Goal: Task Accomplishment & Management: Use online tool/utility

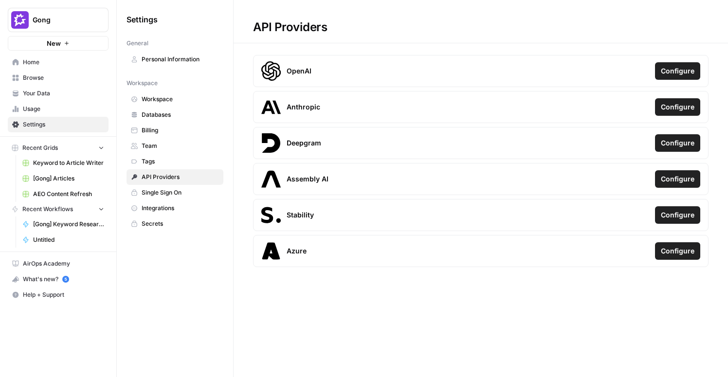
click at [41, 79] on span "Browse" at bounding box center [63, 77] width 81 height 9
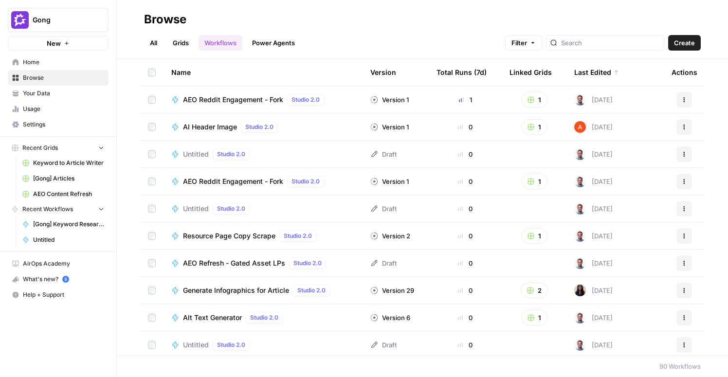
click at [678, 47] on span "Create" at bounding box center [684, 43] width 21 height 10
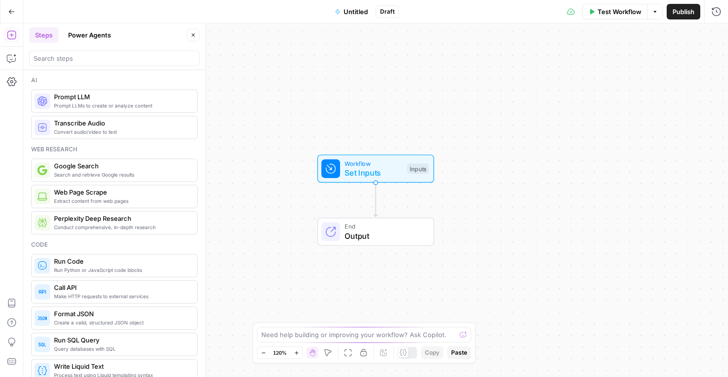
click at [7, 15] on button "Go Back" at bounding box center [12, 12] width 18 height 18
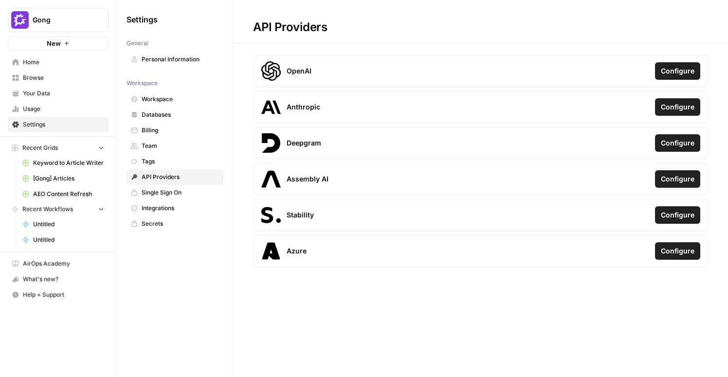
click at [49, 148] on span "Recent Grids" at bounding box center [40, 148] width 36 height 9
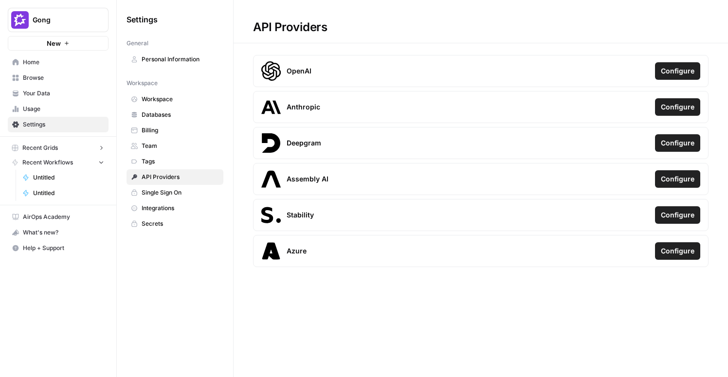
click at [49, 148] on span "Recent Grids" at bounding box center [40, 148] width 36 height 9
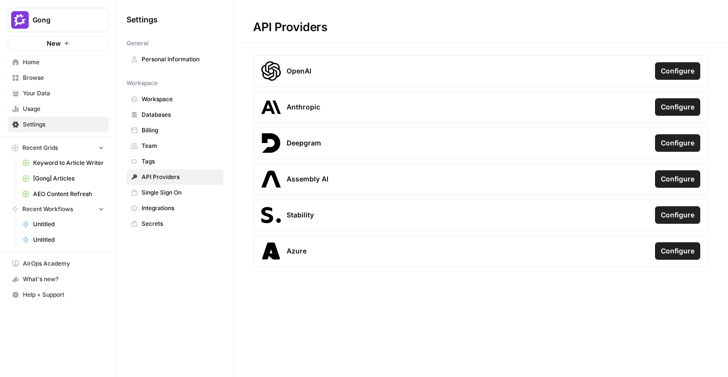
click at [36, 80] on span "Browse" at bounding box center [63, 77] width 81 height 9
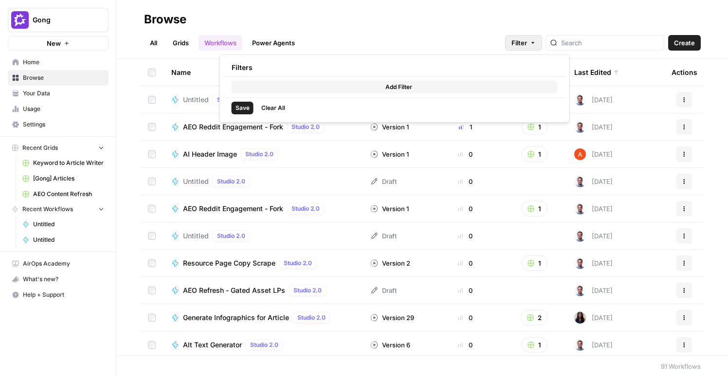
click at [527, 38] on span "Filter" at bounding box center [519, 43] width 16 height 10
click at [497, 36] on div "All Grids Workflows Power Agents Filter Create" at bounding box center [422, 38] width 557 height 23
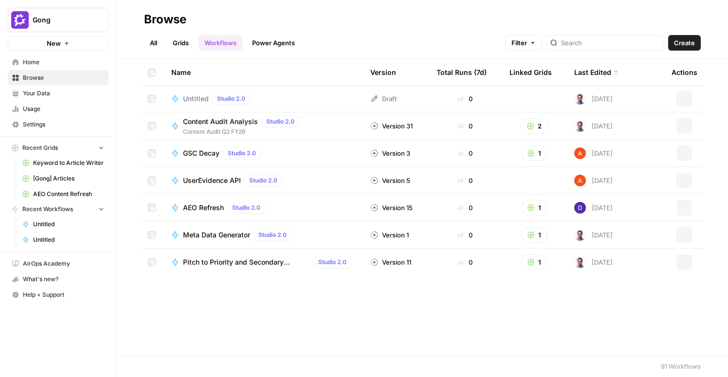
scroll to position [93, 0]
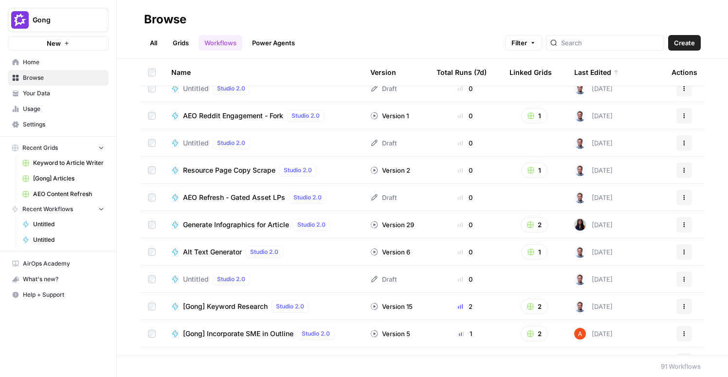
click at [158, 40] on link "All" at bounding box center [153, 43] width 19 height 16
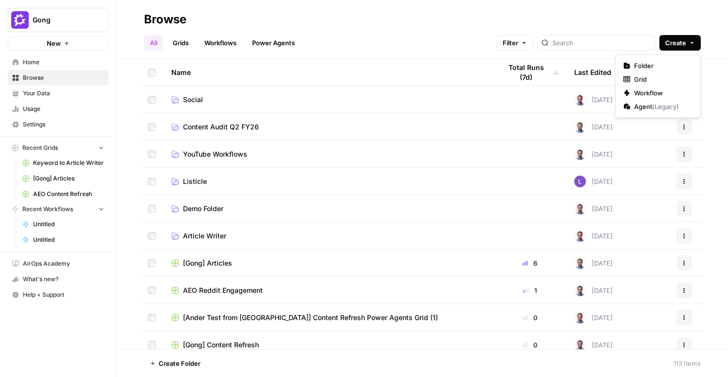
click at [688, 46] on button "Create" at bounding box center [679, 43] width 41 height 16
click at [661, 66] on span "Folder" at bounding box center [661, 66] width 54 height 10
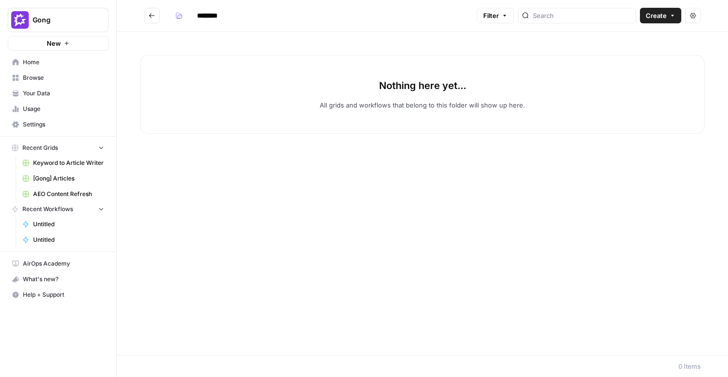
click at [203, 13] on input "********" at bounding box center [220, 16] width 54 height 16
type input "**********"
click at [310, 22] on h2 "**********" at bounding box center [308, 16] width 329 height 16
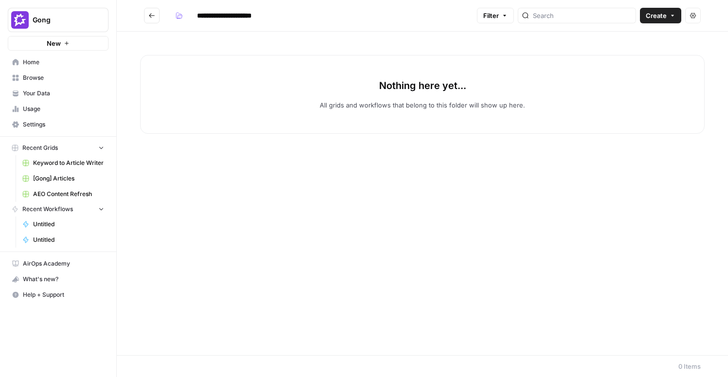
click at [151, 18] on icon "Go back" at bounding box center [151, 15] width 7 height 7
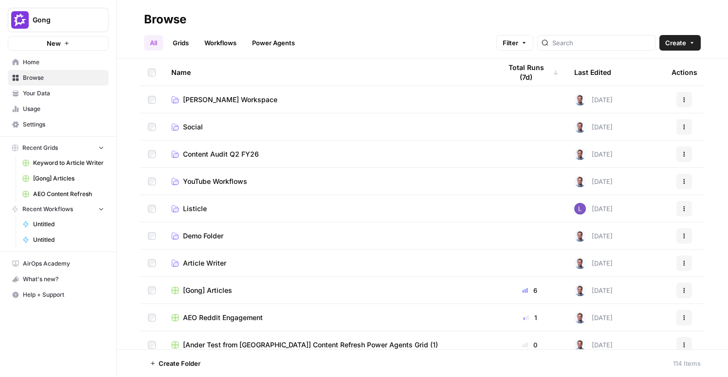
click at [69, 193] on span "AEO Content Refresh" at bounding box center [68, 194] width 71 height 9
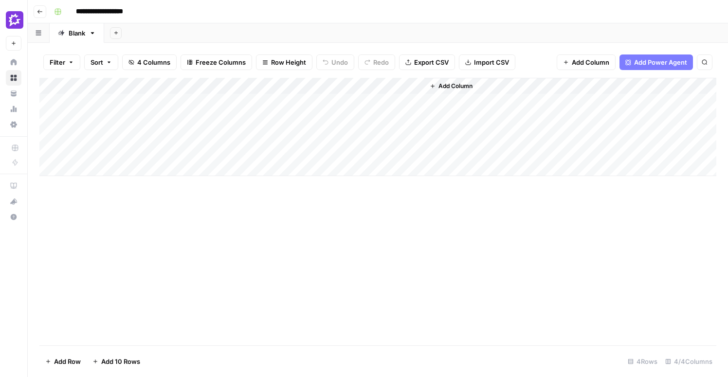
click at [139, 101] on div "Add Column" at bounding box center [377, 127] width 677 height 98
drag, startPoint x: 161, startPoint y: 84, endPoint x: 309, endPoint y: 91, distance: 149.0
click at [309, 91] on div "Add Column" at bounding box center [377, 127] width 677 height 98
drag, startPoint x: 308, startPoint y: 83, endPoint x: 239, endPoint y: 85, distance: 69.6
click at [239, 85] on div "Add Column" at bounding box center [377, 127] width 677 height 98
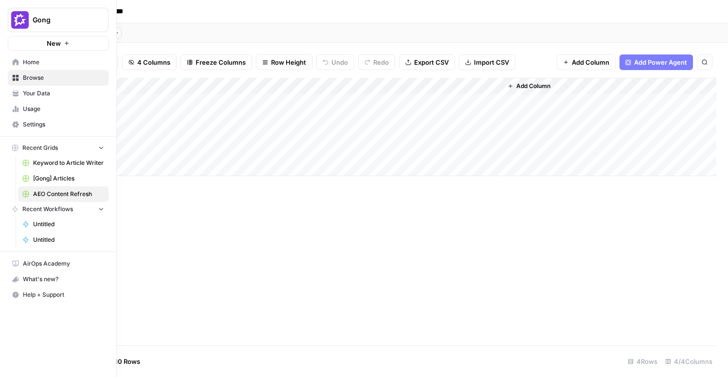
click at [34, 78] on span "Browse" at bounding box center [63, 77] width 81 height 9
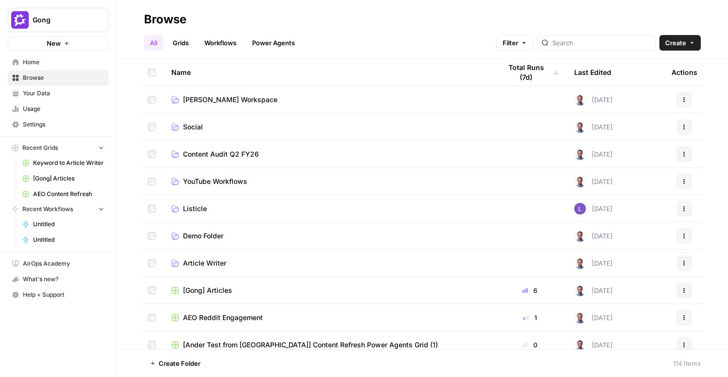
click at [183, 44] on link "Grids" at bounding box center [181, 43] width 28 height 16
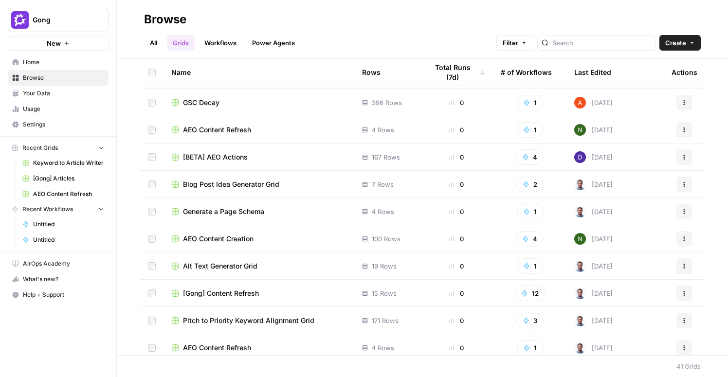
scroll to position [848, 0]
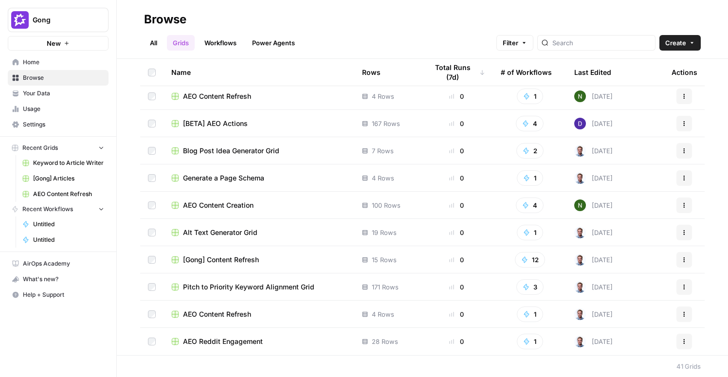
click at [203, 262] on span "[Gong] Content Refresh" at bounding box center [221, 260] width 76 height 10
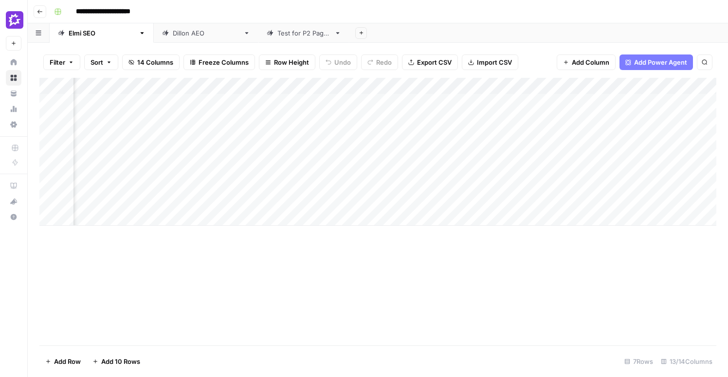
scroll to position [0, 699]
click at [430, 136] on div "Add Column" at bounding box center [377, 152] width 677 height 148
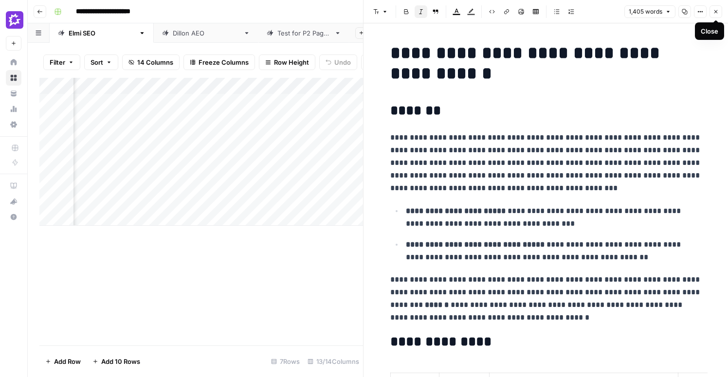
click at [718, 13] on icon "button" at bounding box center [716, 12] width 6 height 6
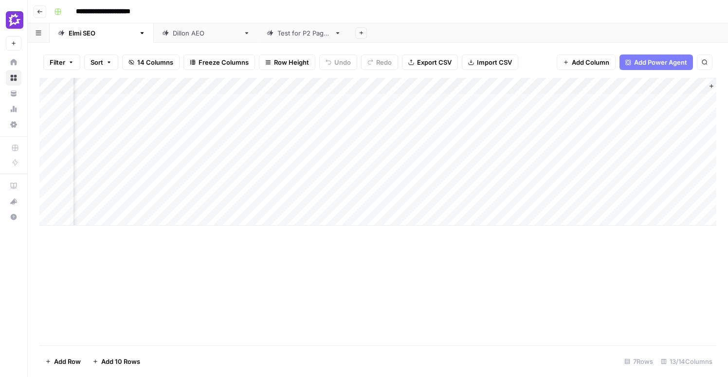
click at [43, 13] on button "Go back" at bounding box center [40, 11] width 13 height 13
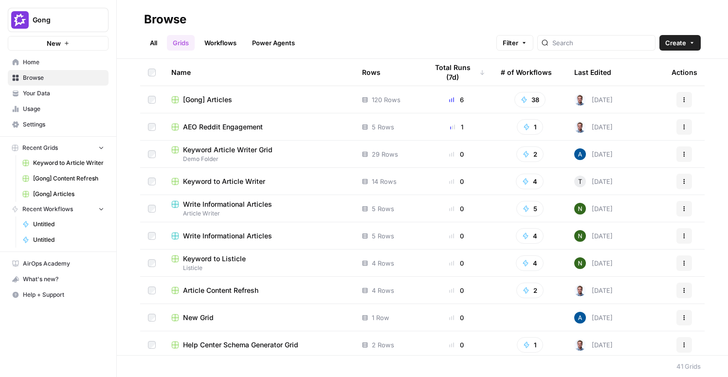
click at [25, 77] on span "Browse" at bounding box center [63, 77] width 81 height 9
click at [57, 190] on span "[Gong] Articles" at bounding box center [68, 194] width 71 height 9
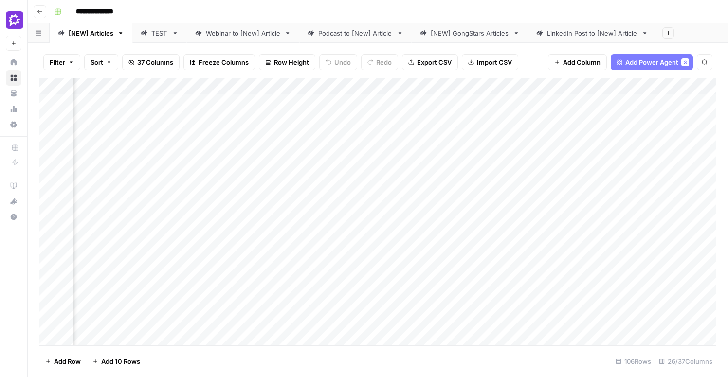
scroll to position [0, 98]
click at [267, 119] on div "Add Column" at bounding box center [377, 212] width 677 height 268
click at [40, 264] on div "Add Column" at bounding box center [377, 212] width 677 height 268
click at [340, 262] on div "Add Column" at bounding box center [377, 212] width 677 height 268
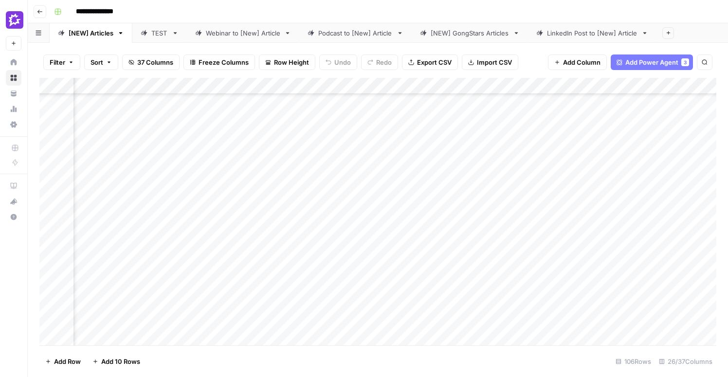
scroll to position [103, 1154]
click at [430, 256] on div "Add Column" at bounding box center [377, 212] width 677 height 268
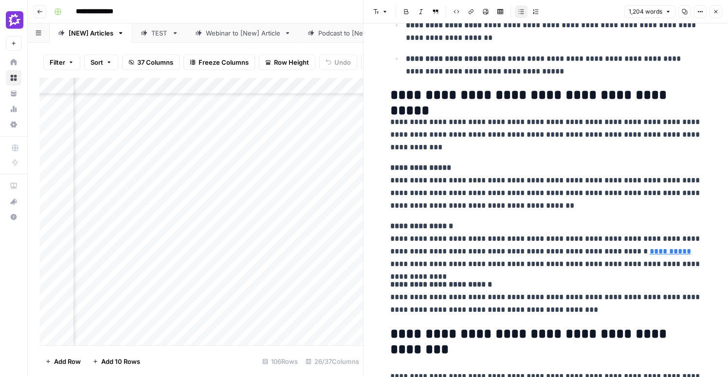
scroll to position [1045, 0]
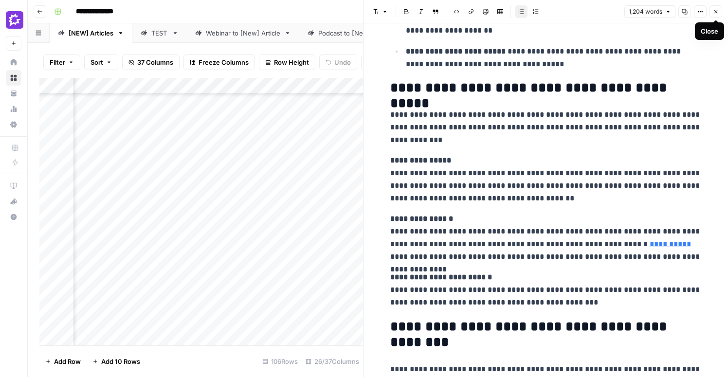
click at [716, 10] on icon "button" at bounding box center [716, 12] width 6 height 6
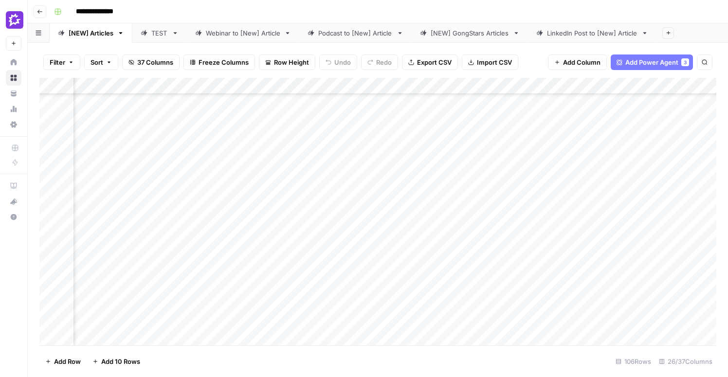
scroll to position [103, 1239]
click at [607, 255] on div "Add Column" at bounding box center [377, 212] width 677 height 268
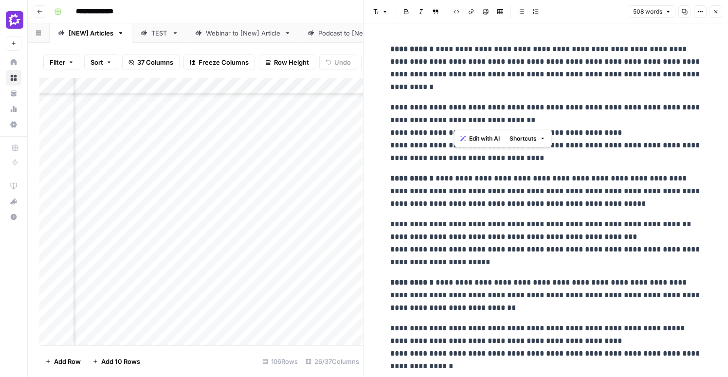
drag, startPoint x: 523, startPoint y: 124, endPoint x: 453, endPoint y: 108, distance: 70.8
click at [453, 108] on p "**********" at bounding box center [545, 132] width 311 height 63
drag, startPoint x: 608, startPoint y: 128, endPoint x: 460, endPoint y: 139, distance: 148.3
click at [460, 139] on p "**********" at bounding box center [545, 132] width 311 height 63
click at [631, 146] on p "**********" at bounding box center [545, 132] width 311 height 63
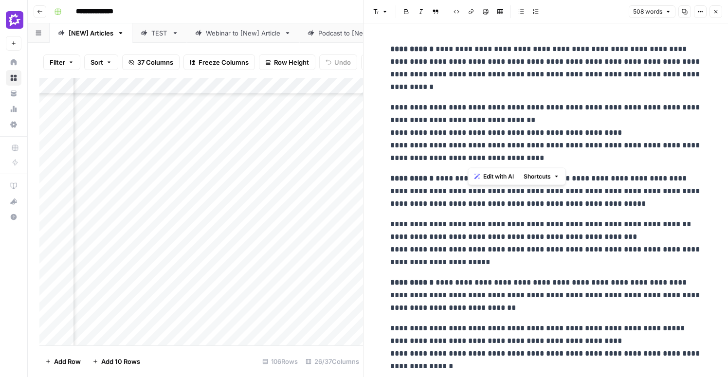
drag, startPoint x: 556, startPoint y: 159, endPoint x: 468, endPoint y: 148, distance: 89.1
click at [468, 148] on p "**********" at bounding box center [545, 132] width 311 height 63
click at [718, 11] on icon "button" at bounding box center [716, 12] width 6 height 6
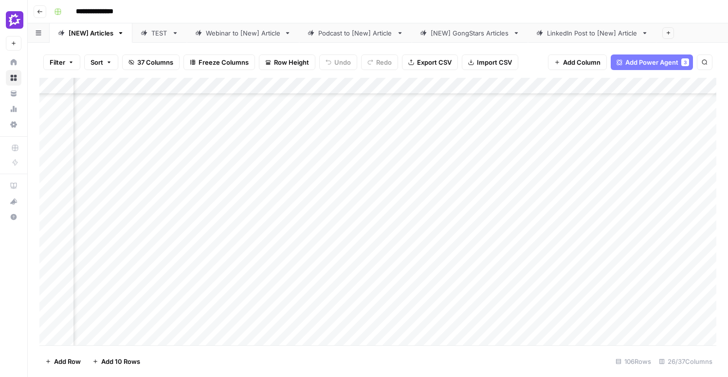
scroll to position [103, 1570]
click at [364, 254] on div "Add Column" at bounding box center [377, 212] width 677 height 268
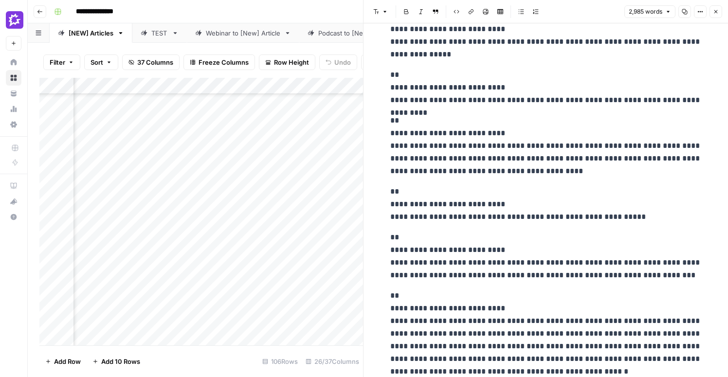
scroll to position [2291, 0]
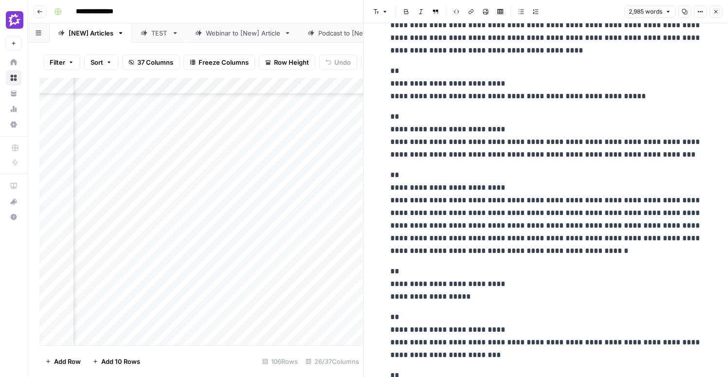
click at [714, 15] on button "Close" at bounding box center [715, 11] width 13 height 13
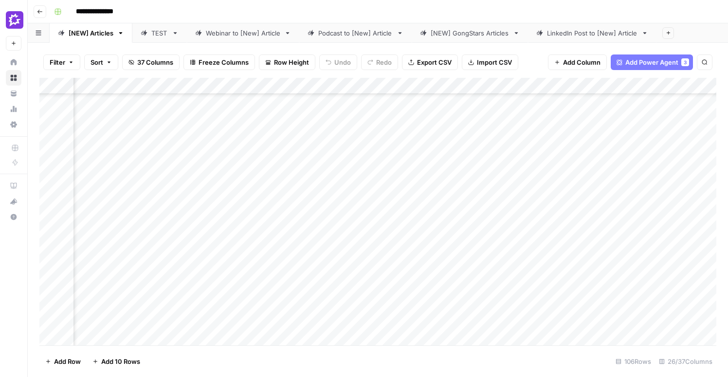
scroll to position [103, 1583]
click at [603, 254] on div "Add Column" at bounding box center [377, 212] width 677 height 268
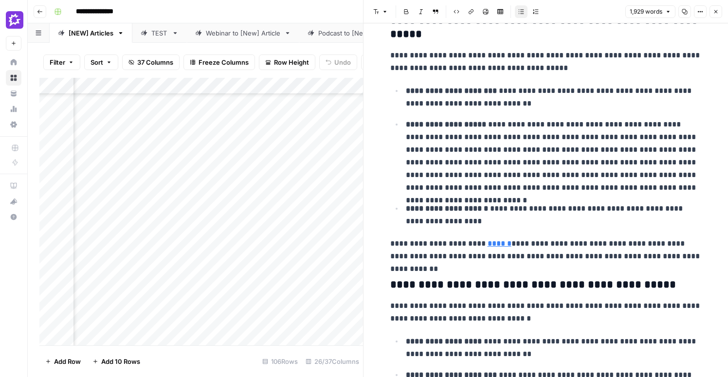
scroll to position [159, 0]
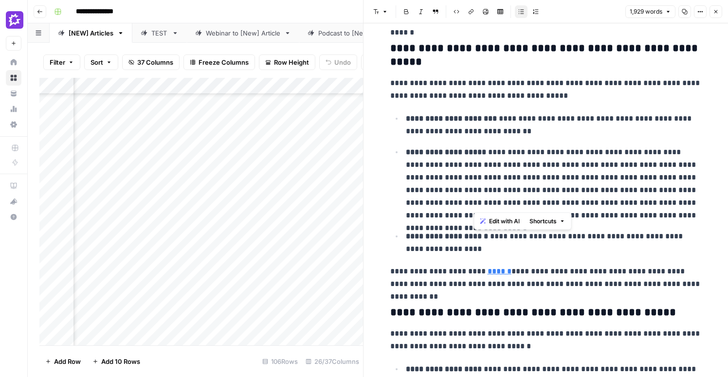
drag, startPoint x: 474, startPoint y: 177, endPoint x: 566, endPoint y: 201, distance: 95.6
click at [566, 201] on p "**********" at bounding box center [554, 184] width 296 height 76
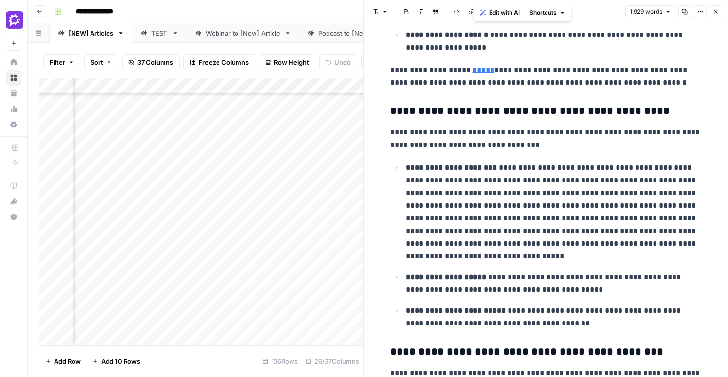
scroll to position [758, 0]
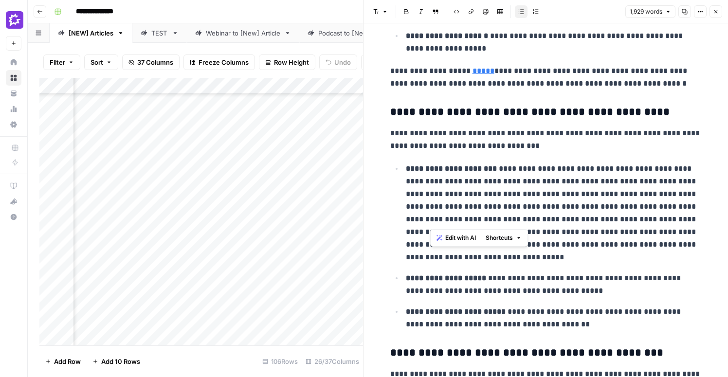
drag, startPoint x: 429, startPoint y: 195, endPoint x: 556, endPoint y: 215, distance: 128.6
click at [556, 215] on p "**********" at bounding box center [554, 212] width 296 height 101
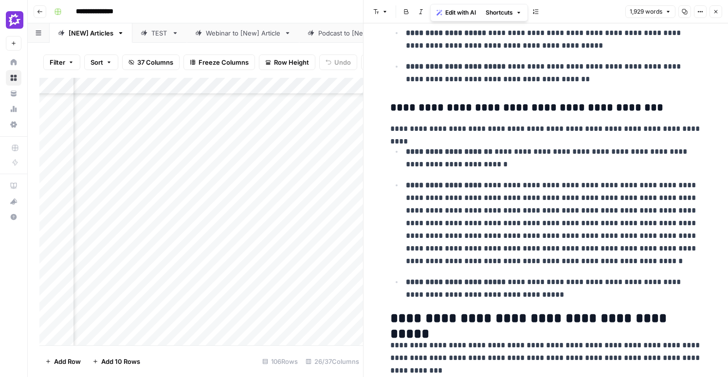
scroll to position [1015, 0]
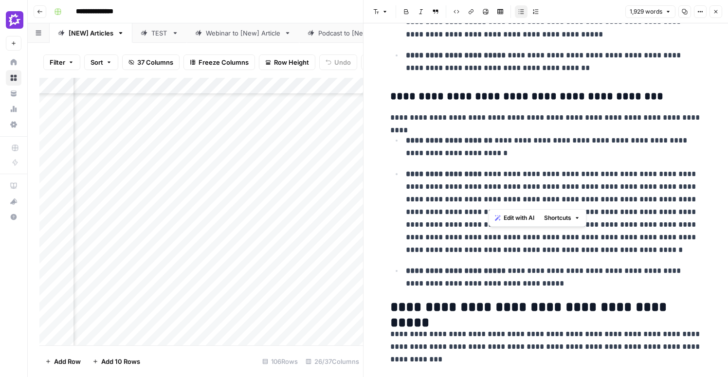
drag, startPoint x: 488, startPoint y: 189, endPoint x: 602, endPoint y: 194, distance: 114.4
click at [602, 194] on p "**********" at bounding box center [554, 212] width 296 height 89
click at [603, 186] on p "**********" at bounding box center [554, 212] width 296 height 89
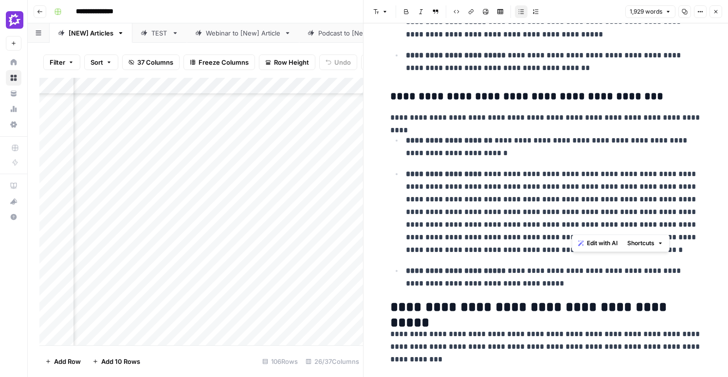
drag, startPoint x: 603, startPoint y: 186, endPoint x: 573, endPoint y: 225, distance: 48.9
click at [573, 225] on p "**********" at bounding box center [554, 212] width 296 height 89
click at [717, 11] on icon "button" at bounding box center [716, 12] width 6 height 6
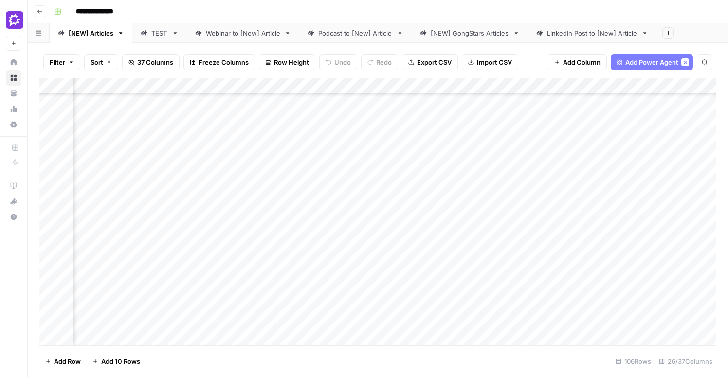
scroll to position [101, 1911]
click at [451, 258] on div "Add Column" at bounding box center [377, 212] width 677 height 268
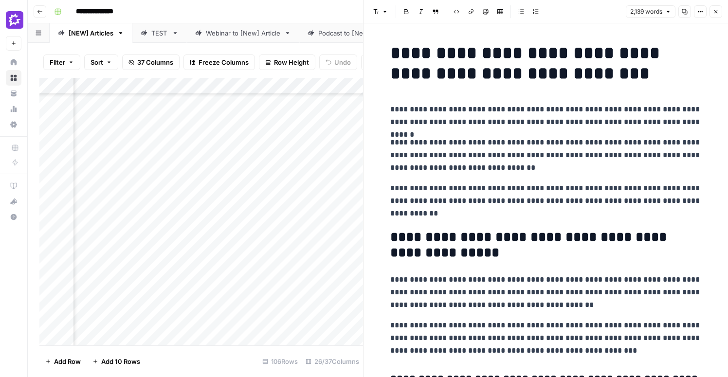
click at [395, 112] on p "**********" at bounding box center [545, 115] width 311 height 25
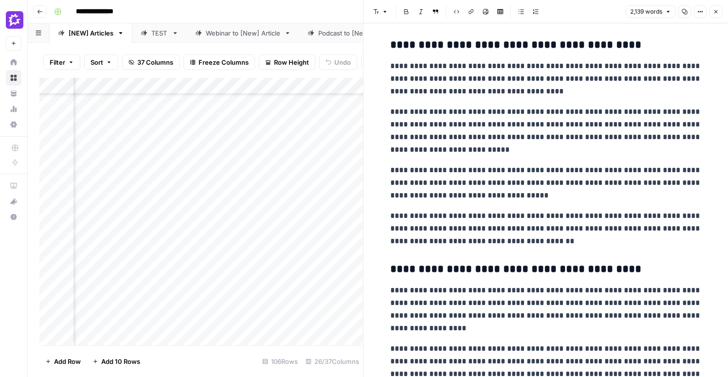
scroll to position [1075, 0]
drag, startPoint x: 390, startPoint y: 111, endPoint x: 562, endPoint y: 205, distance: 195.7
click at [646, 201] on p "**********" at bounding box center [545, 182] width 311 height 38
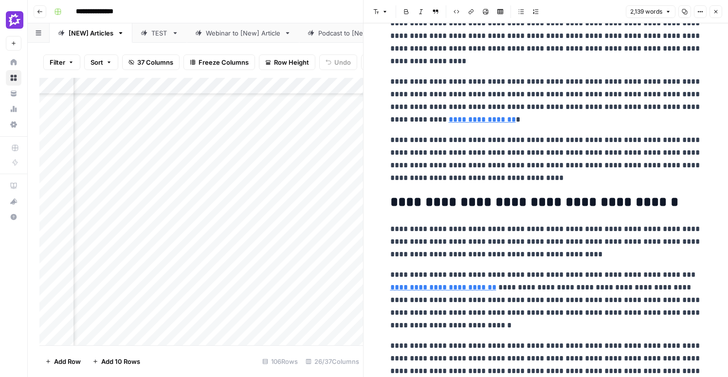
scroll to position [1355, 0]
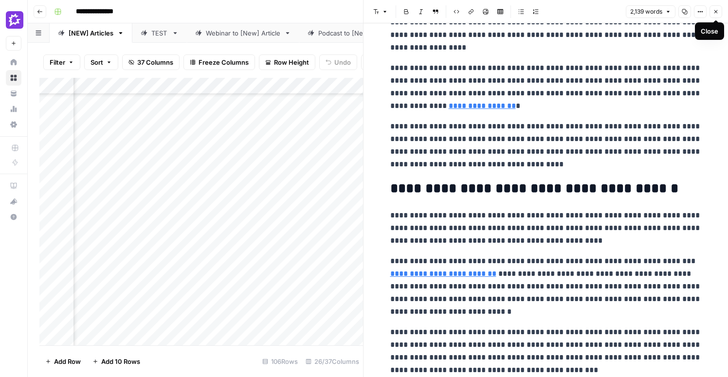
click at [717, 13] on icon "button" at bounding box center [716, 12] width 6 height 6
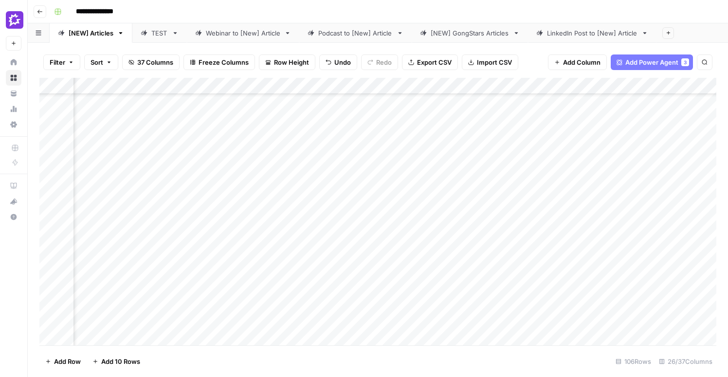
scroll to position [0, 1911]
